Goal: Information Seeking & Learning: Learn about a topic

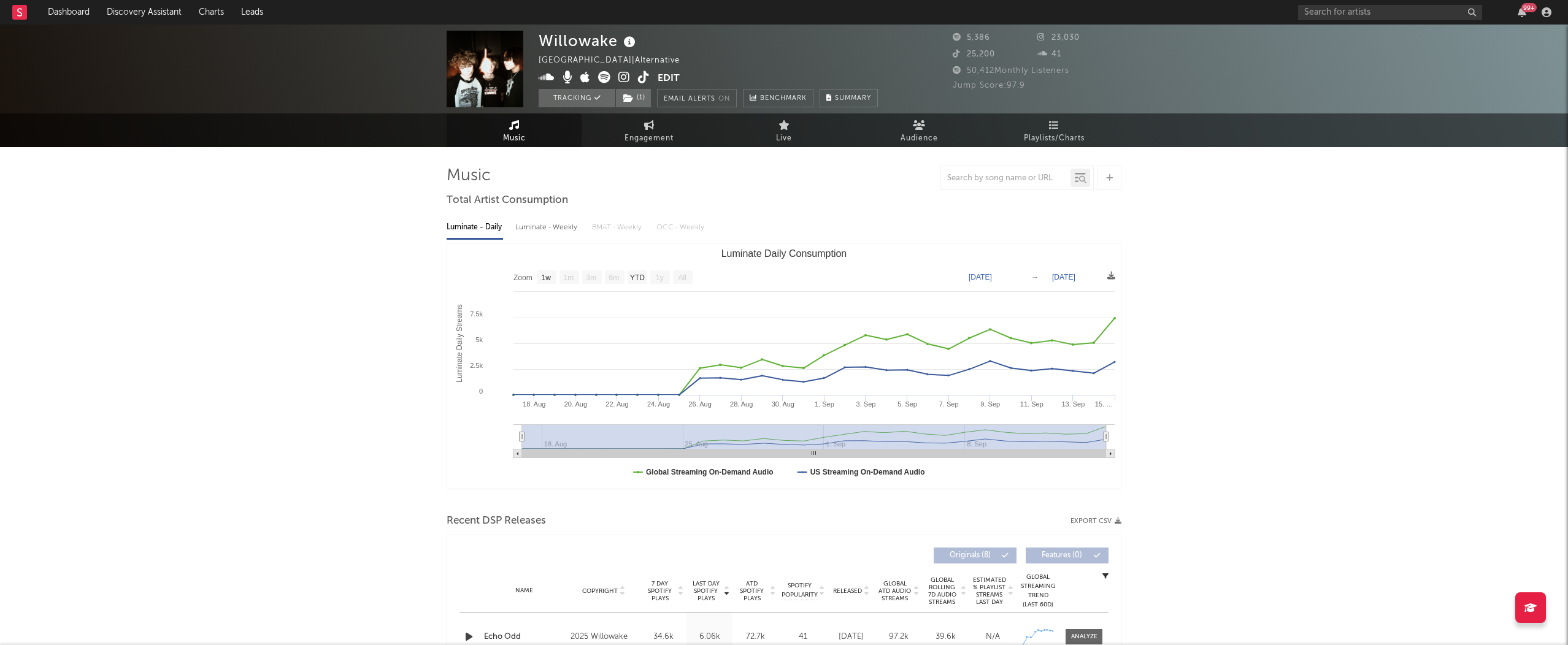
select select "1w"
click at [1362, 15] on input "text" at bounding box center [1390, 12] width 184 height 15
type input "rico nasty"
click at [1345, 37] on div "[PERSON_NAME]" at bounding box center [1408, 37] width 135 height 14
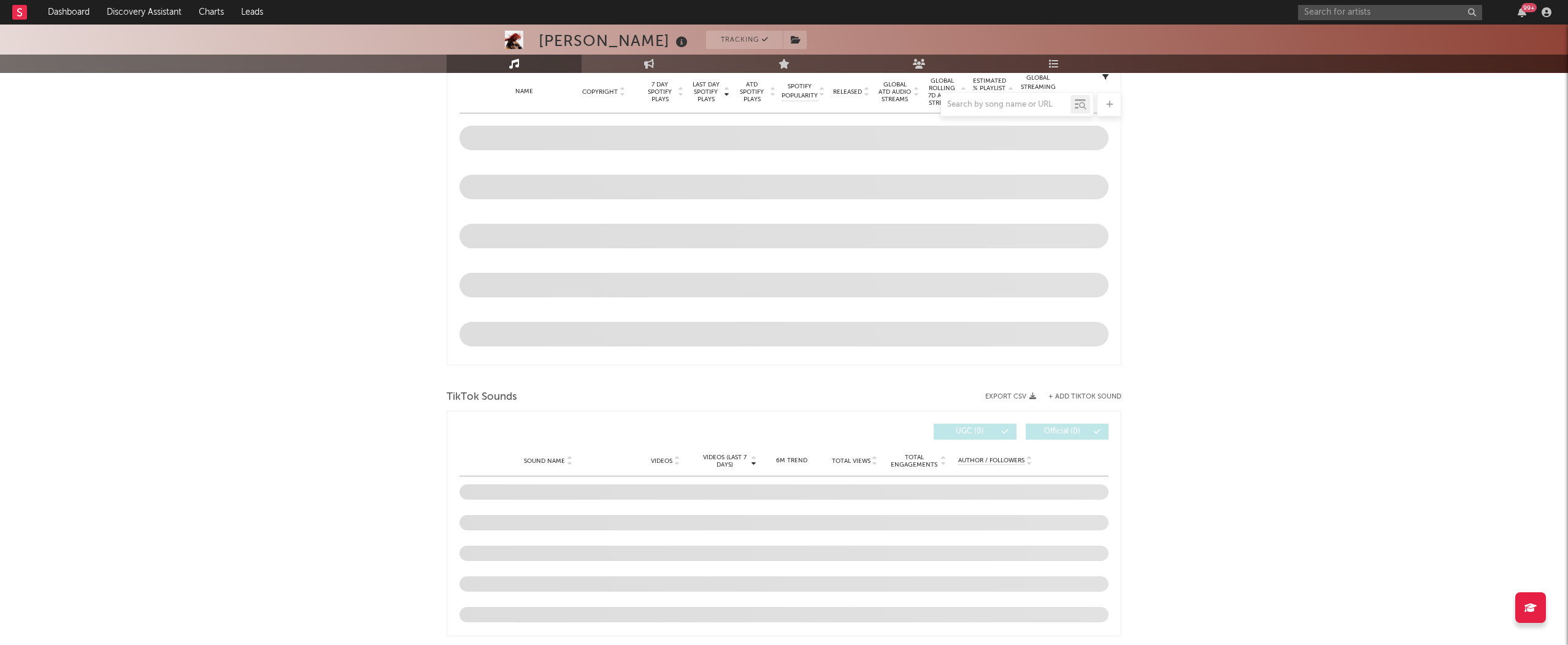
select select "6m"
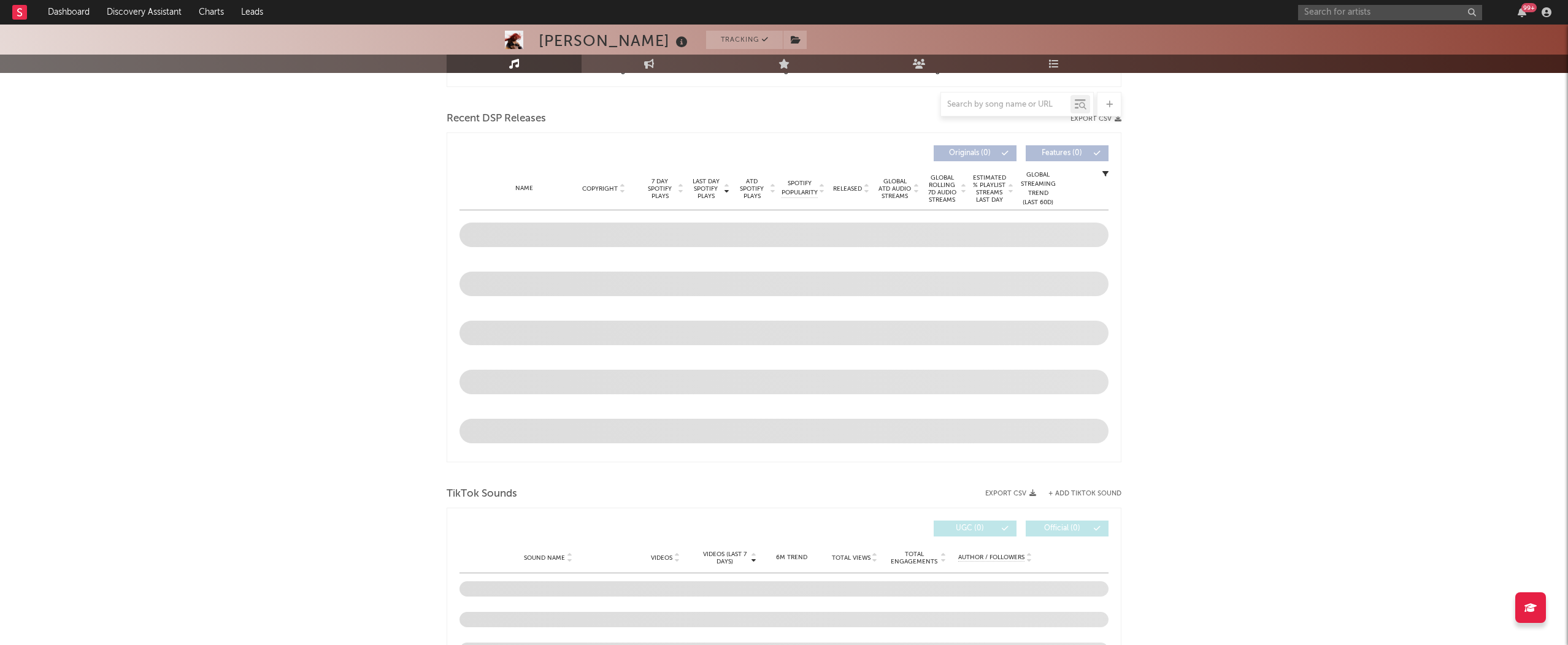
scroll to position [414, 0]
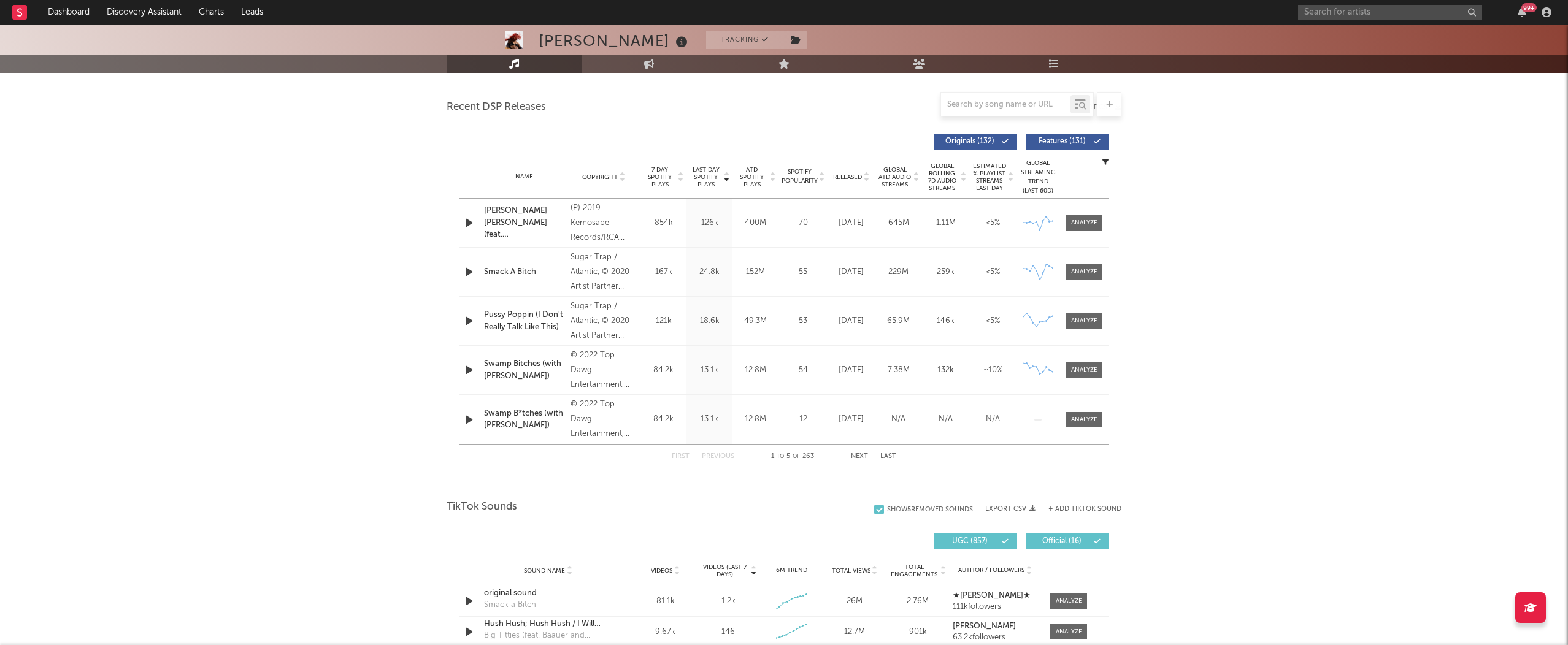
click at [261, 267] on div "Rico Nasty Tracking [GEOGRAPHIC_DATA] | Hip-Hop/Rap Edit Tracking Email Alerts …" at bounding box center [784, 646] width 1568 height 2071
click at [260, 265] on div "Rico Nasty Tracking [GEOGRAPHIC_DATA] | Hip-Hop/Rap Edit Tracking Email Alerts …" at bounding box center [784, 646] width 1568 height 2071
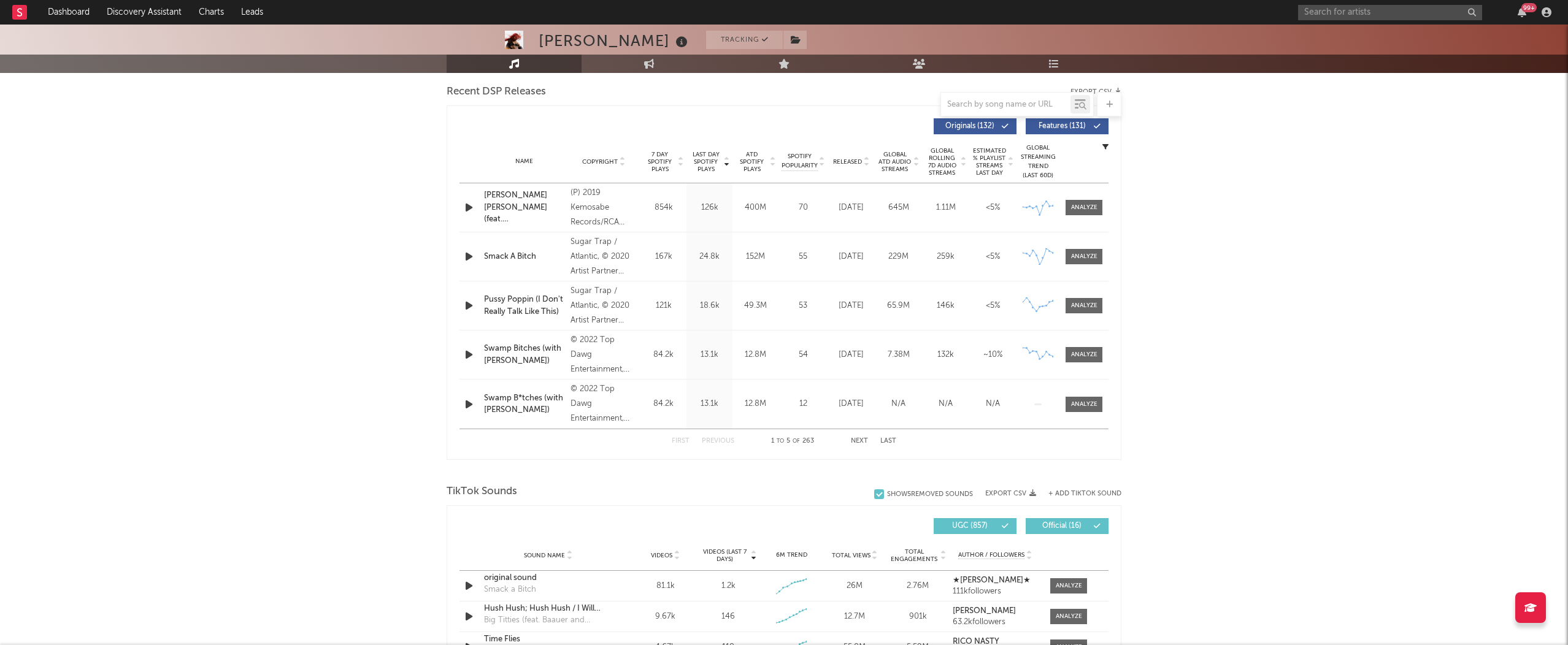
scroll to position [431, 0]
